Goal: Find specific page/section: Find specific page/section

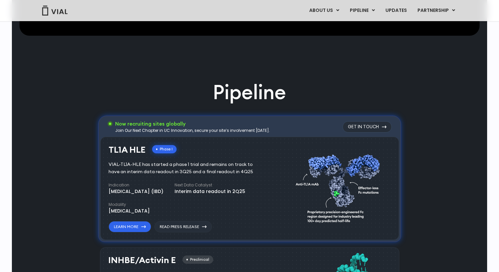
scroll to position [376, 0]
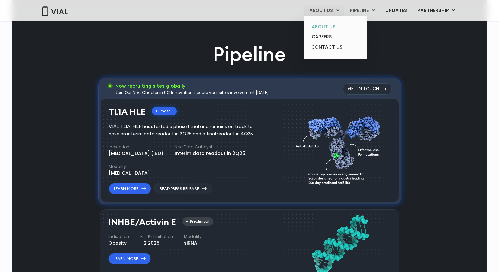
click at [329, 25] on link "ABOUT US" at bounding box center [335, 27] width 58 height 10
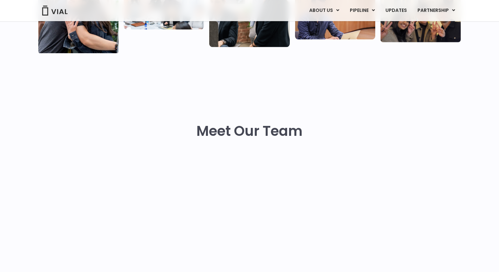
scroll to position [240, 0]
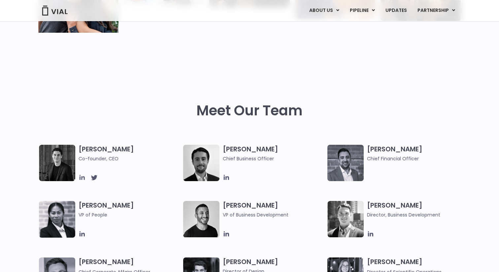
click at [84, 176] on icon at bounding box center [82, 177] width 5 height 5
